Goal: Transaction & Acquisition: Book appointment/travel/reservation

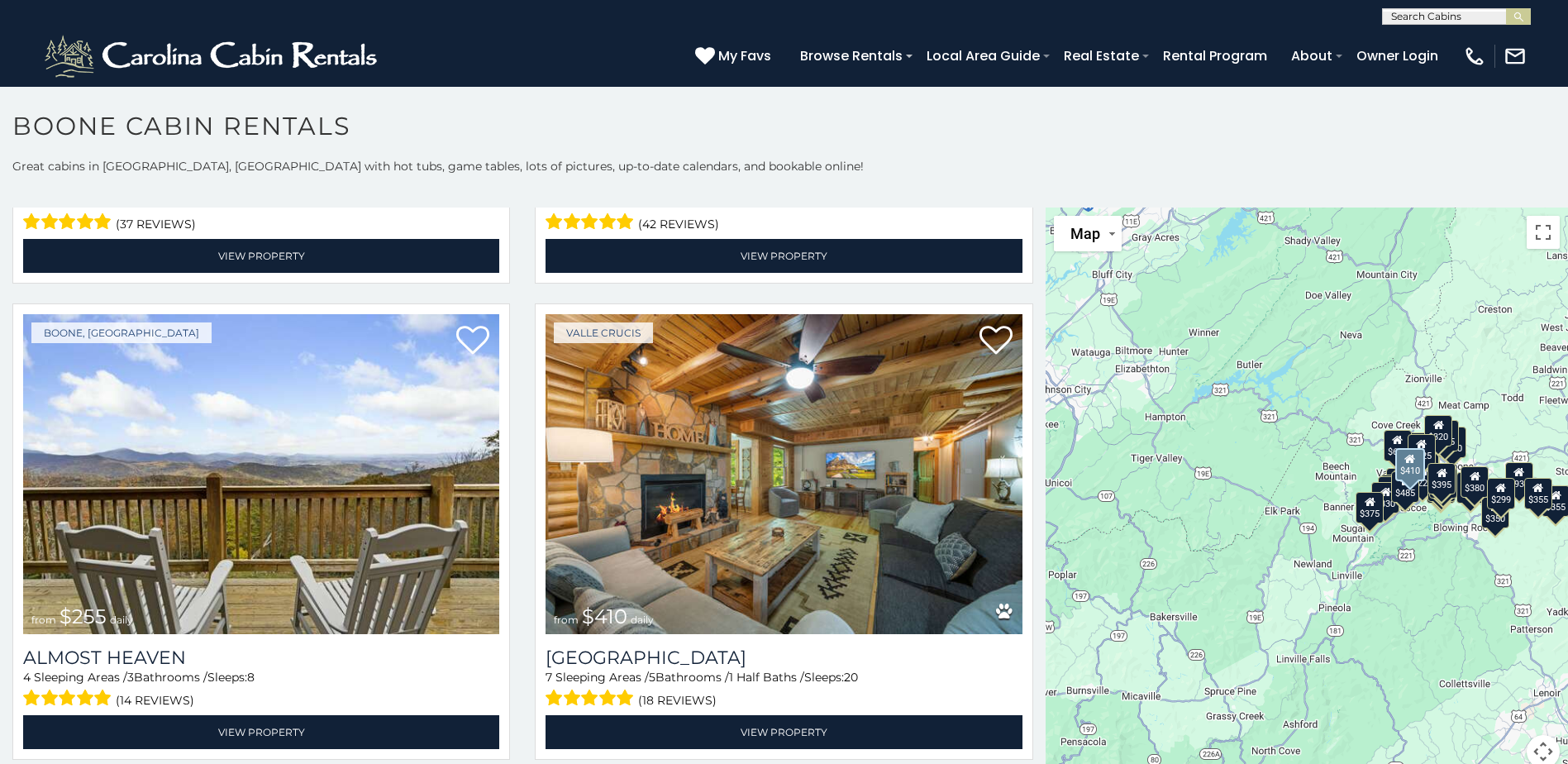
scroll to position [4299, 0]
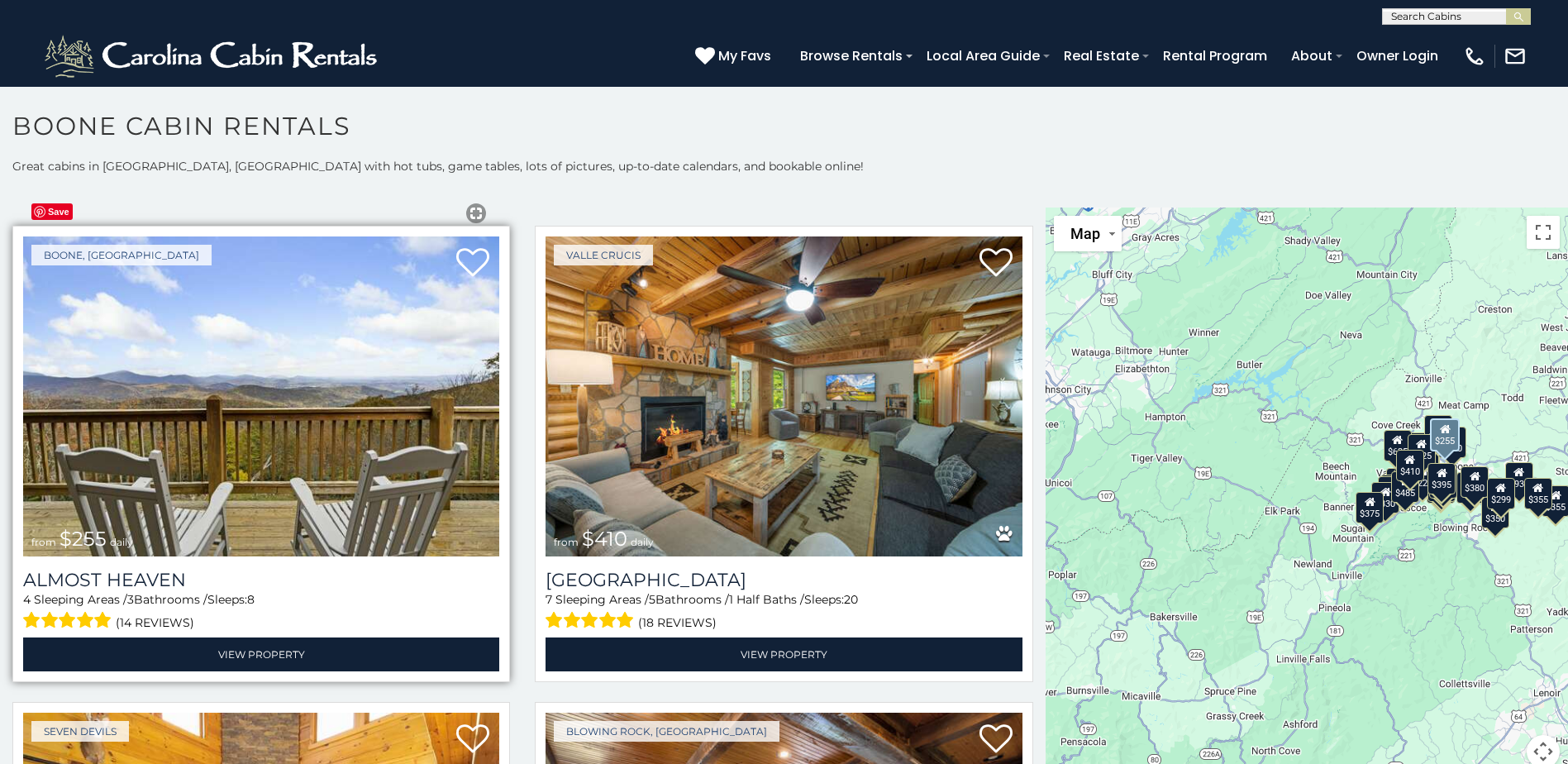
click at [302, 423] on img at bounding box center [261, 396] width 476 height 319
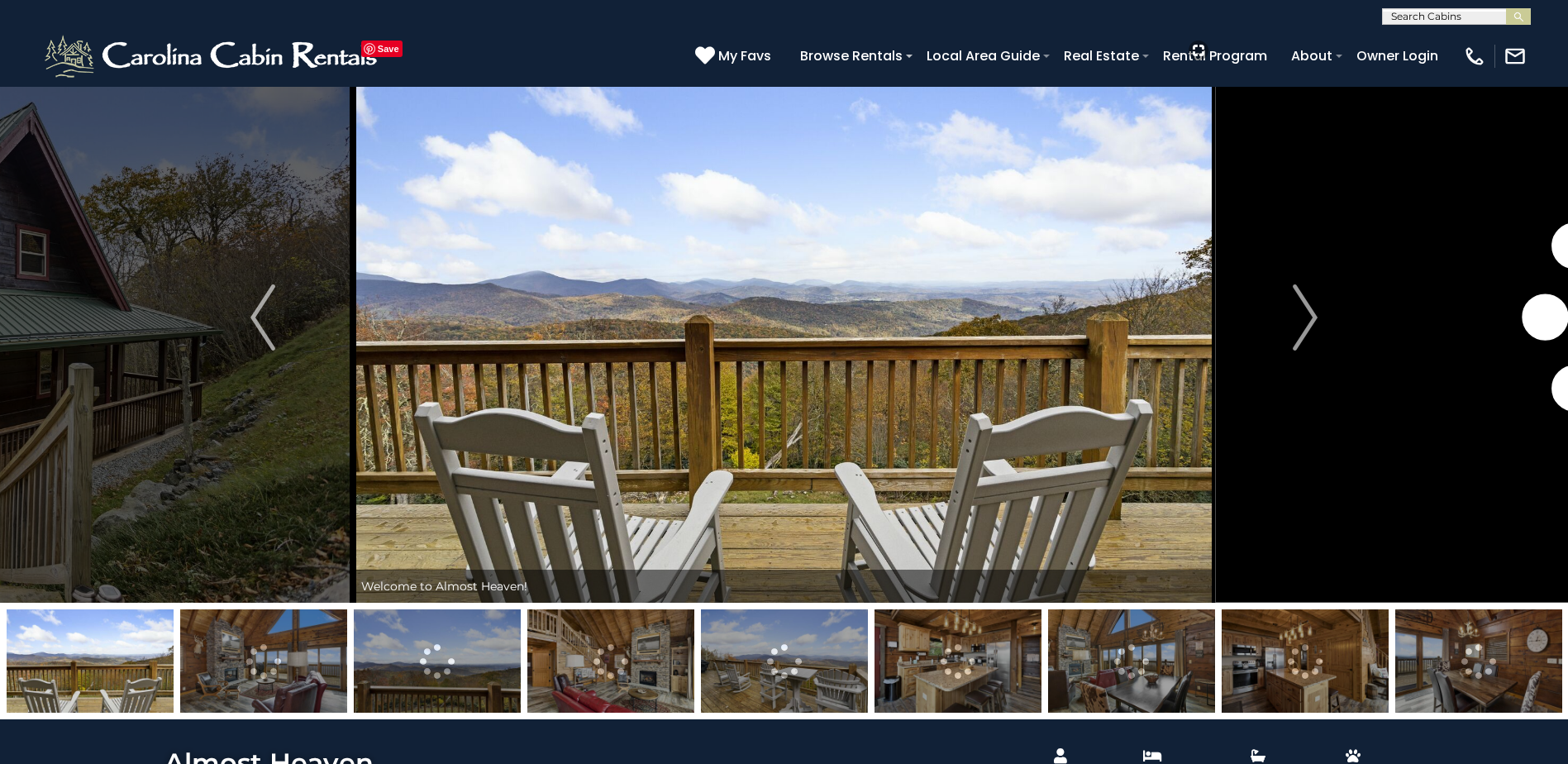
scroll to position [83, 0]
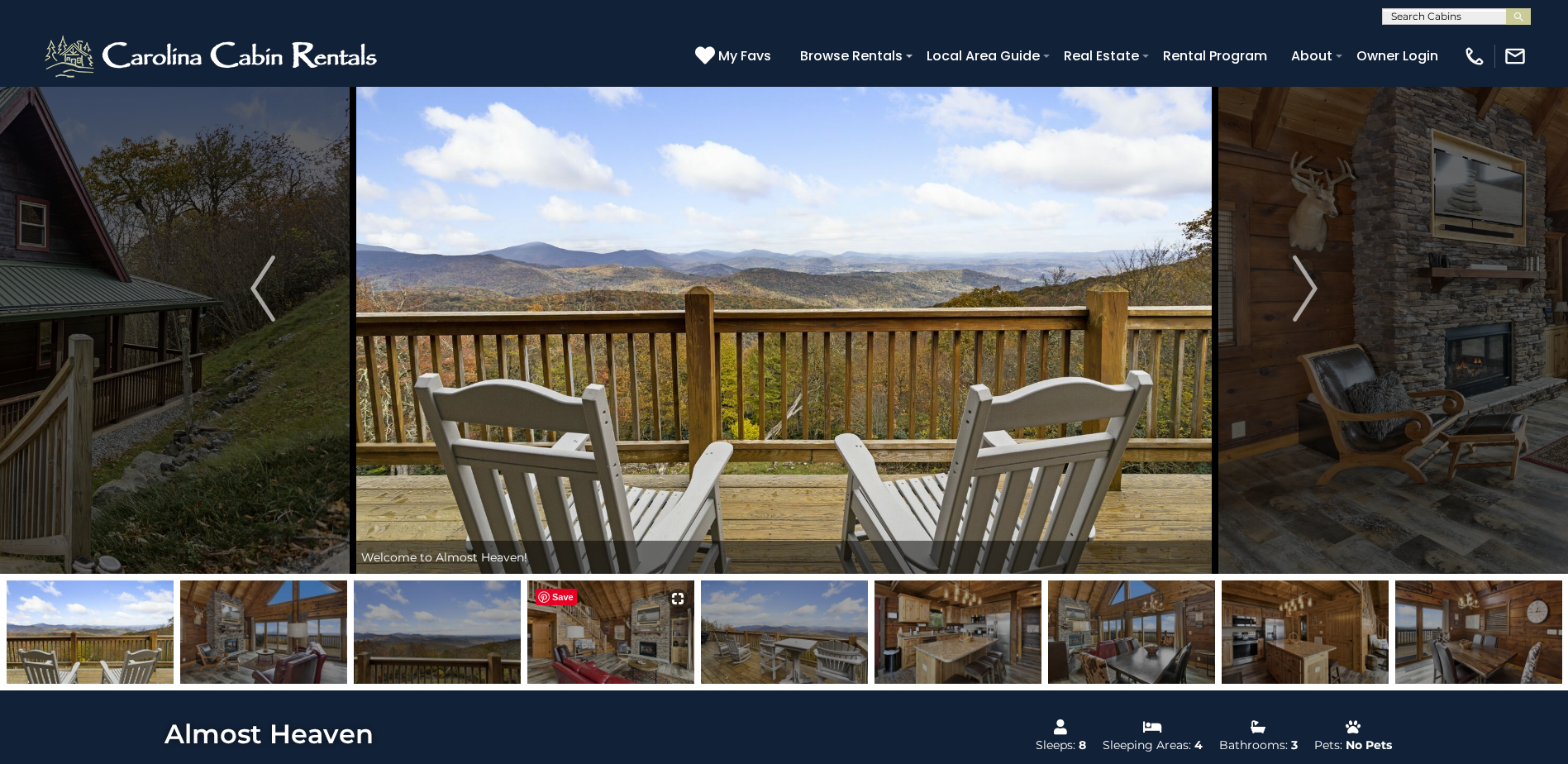
click at [613, 639] on img at bounding box center [610, 632] width 167 height 103
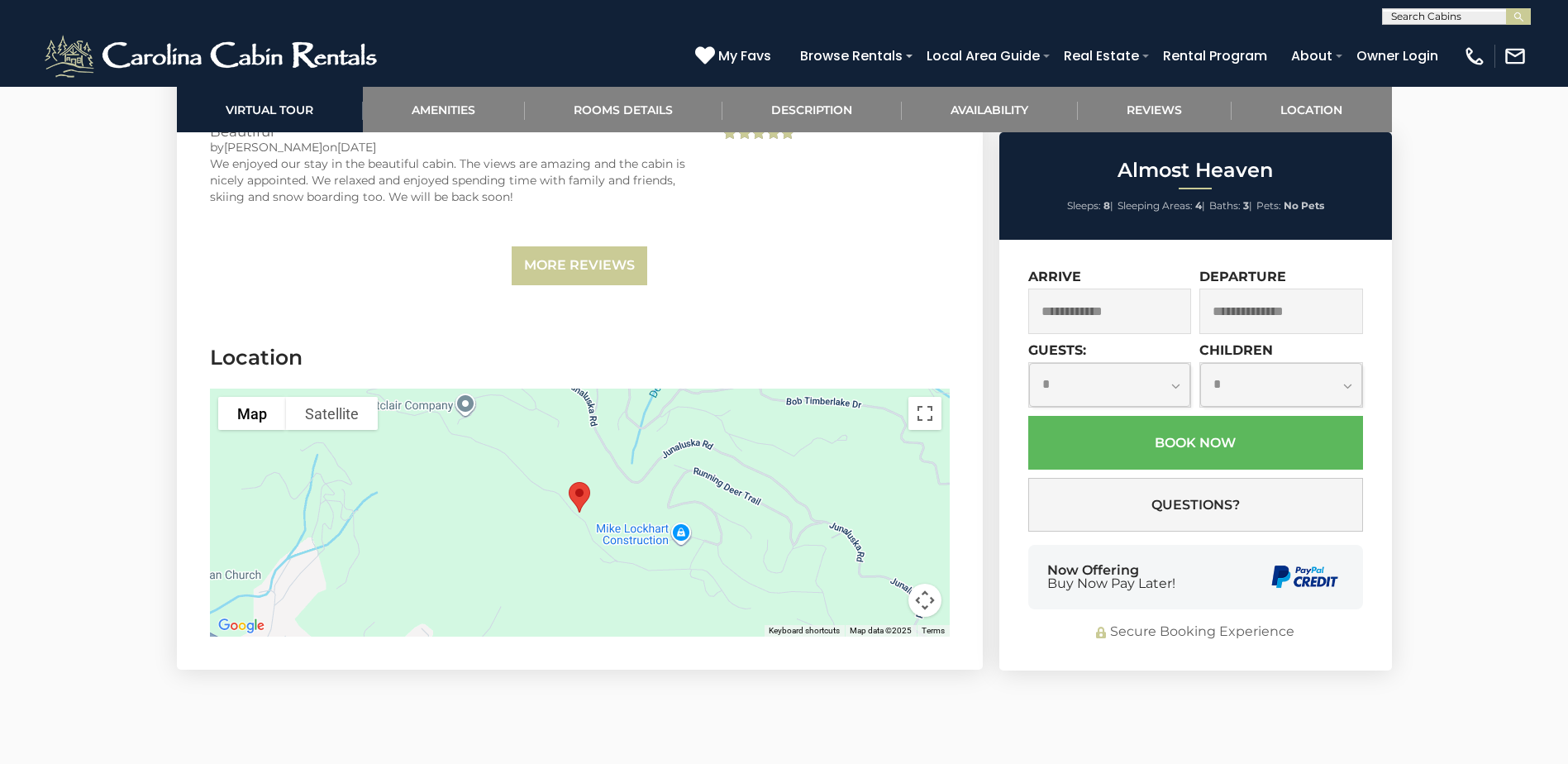
scroll to position [3638, 0]
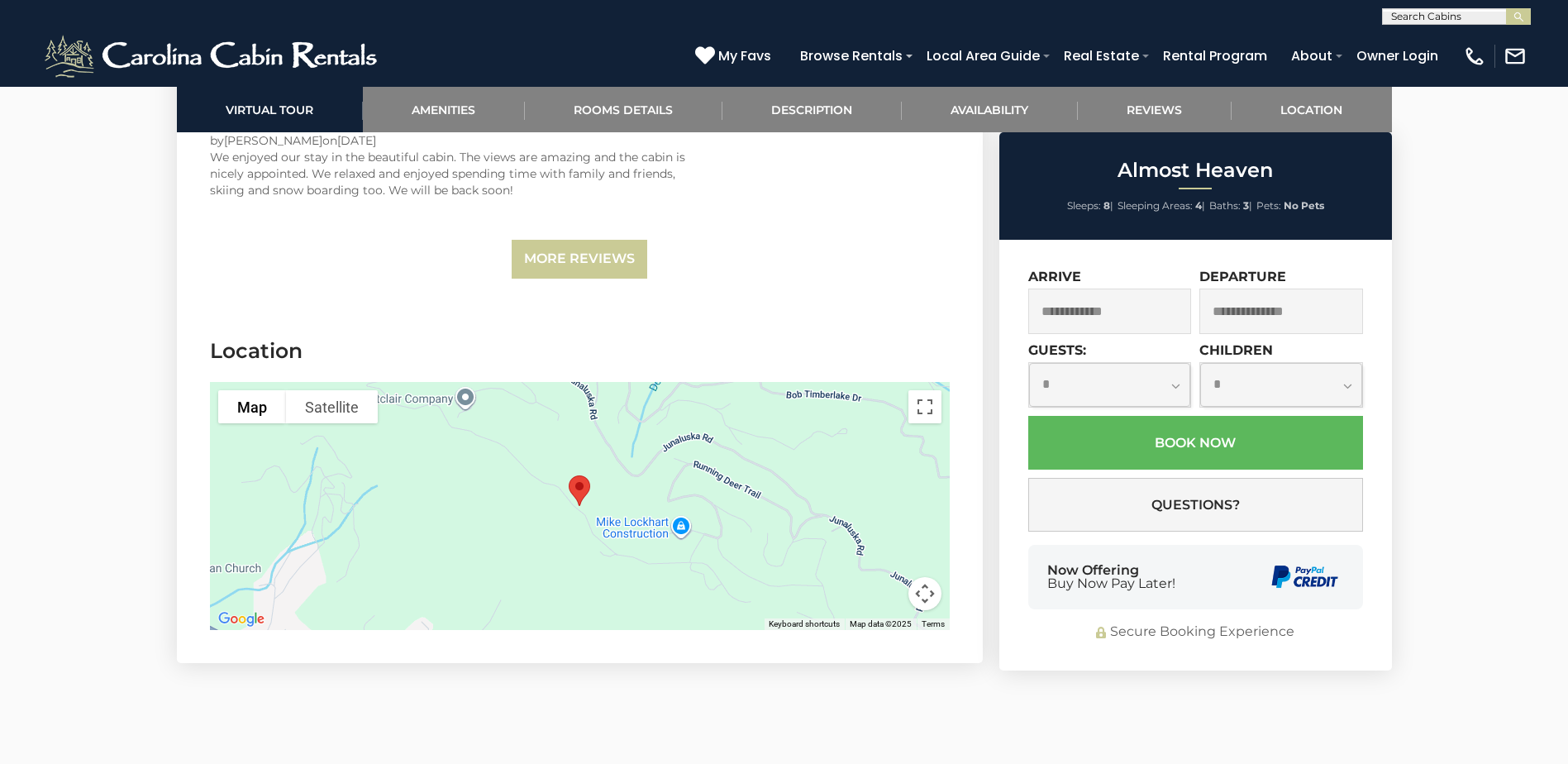
click at [654, 535] on div at bounding box center [580, 506] width 739 height 248
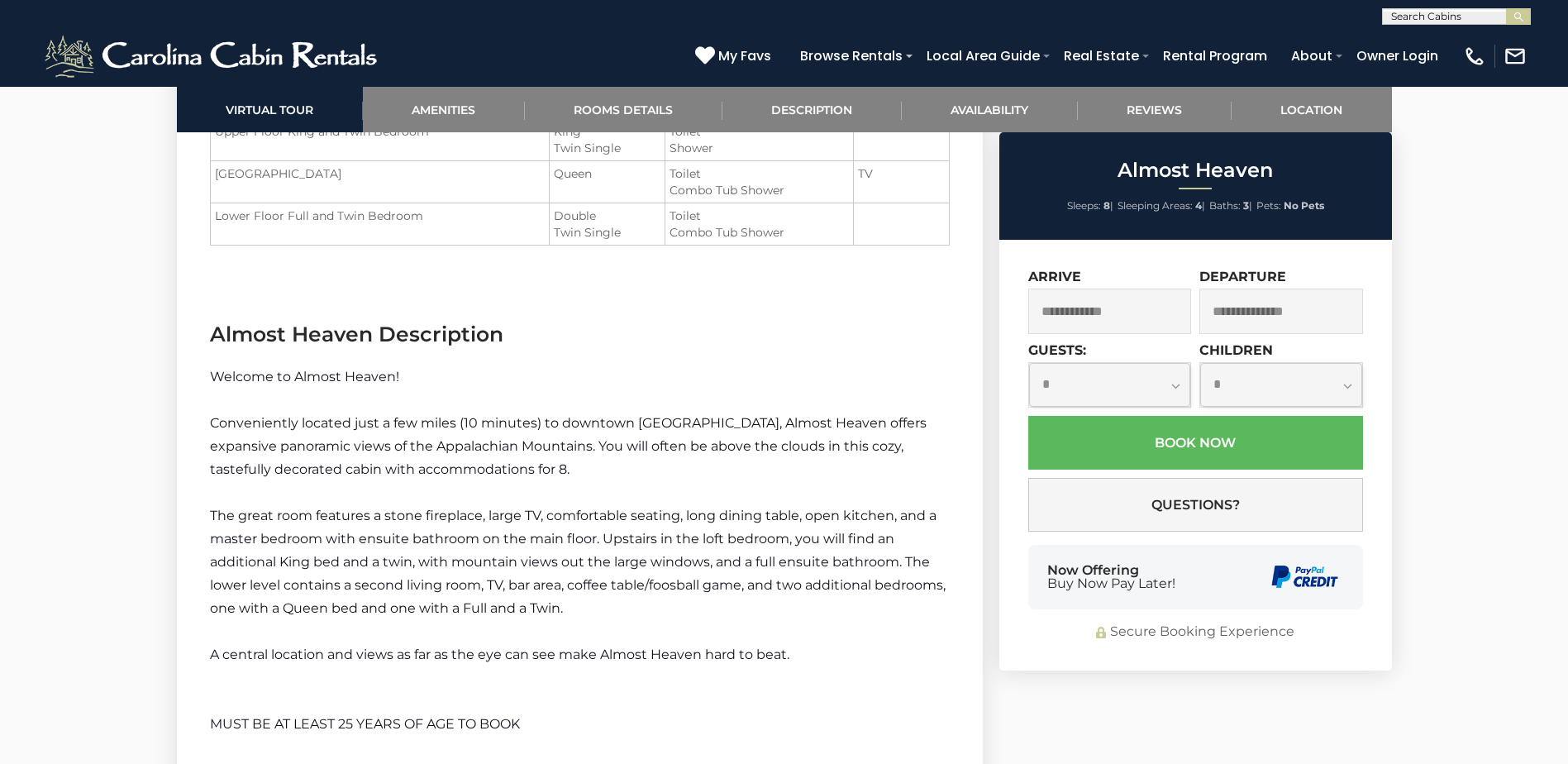
scroll to position [1819, 0]
